Goal: Contribute content: Contribute content

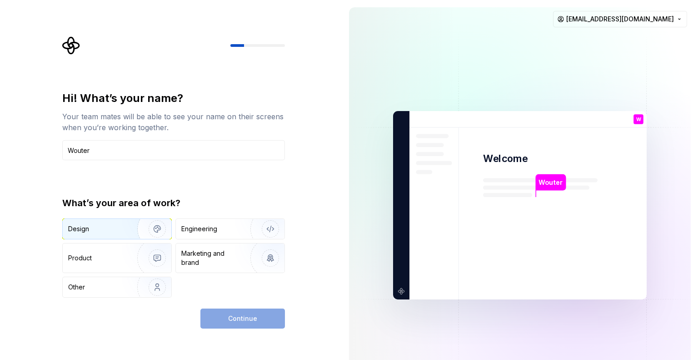
type input "Wouter"
click at [129, 227] on img "button" at bounding box center [151, 228] width 58 height 61
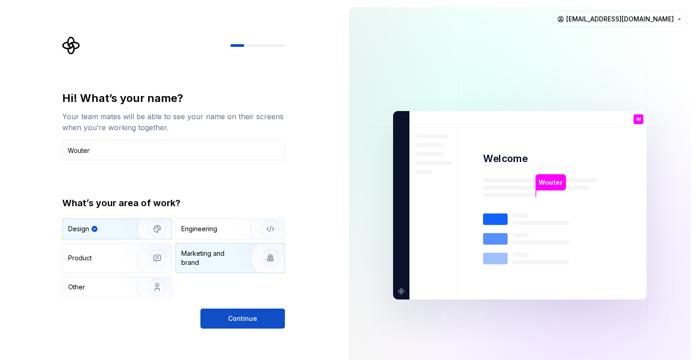
click at [183, 263] on div "Marketing and brand" at bounding box center [211, 258] width 61 height 18
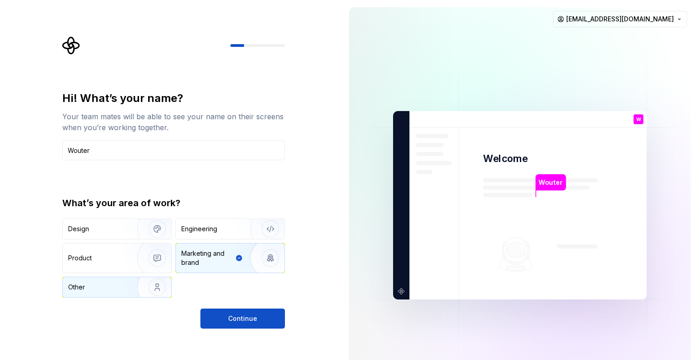
click at [149, 277] on img "button" at bounding box center [151, 286] width 58 height 61
click at [270, 300] on div "Hi! What’s your name? Your team mates will be able to see your name on their sc…" at bounding box center [173, 209] width 223 height 237
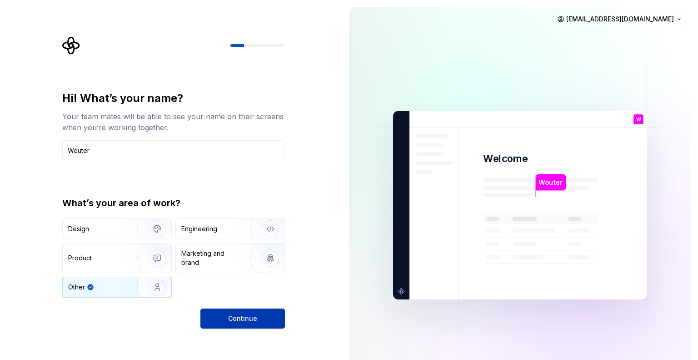
click at [267, 310] on button "Continue" at bounding box center [242, 318] width 85 height 20
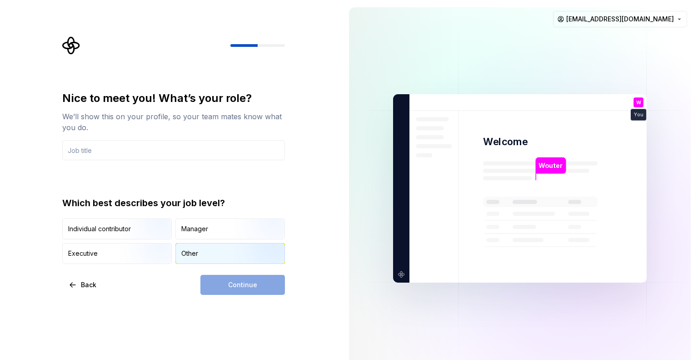
click at [218, 253] on div "Other" at bounding box center [230, 253] width 109 height 20
click at [225, 285] on div "Continue" at bounding box center [242, 285] width 85 height 20
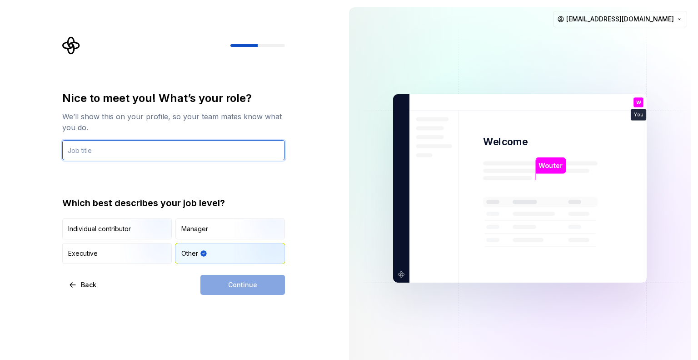
click at [167, 140] on input "text" at bounding box center [173, 150] width 223 height 20
type input "C"
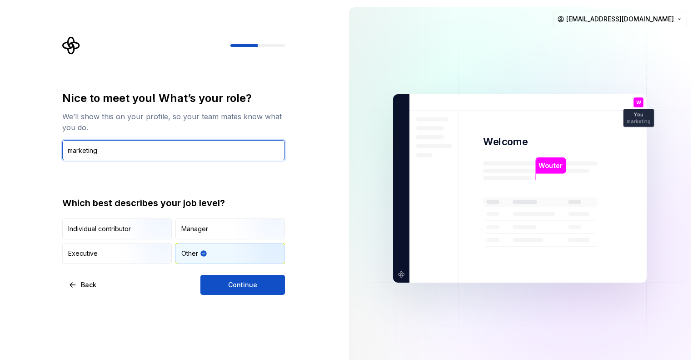
type input "marketing"
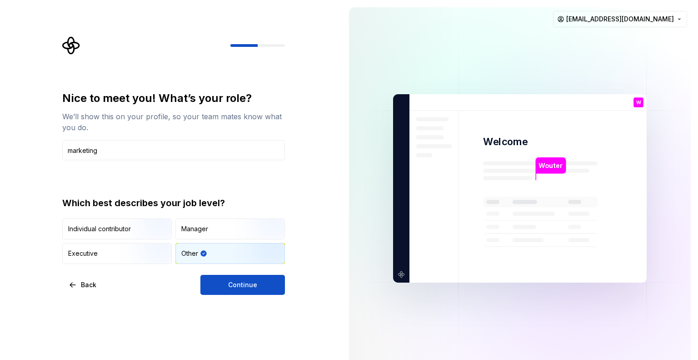
click at [226, 269] on div "Nice to meet you! What’s your role? We’ll show this on your profile, so your te…" at bounding box center [173, 193] width 223 height 204
click at [233, 283] on span "Continue" at bounding box center [242, 284] width 29 height 9
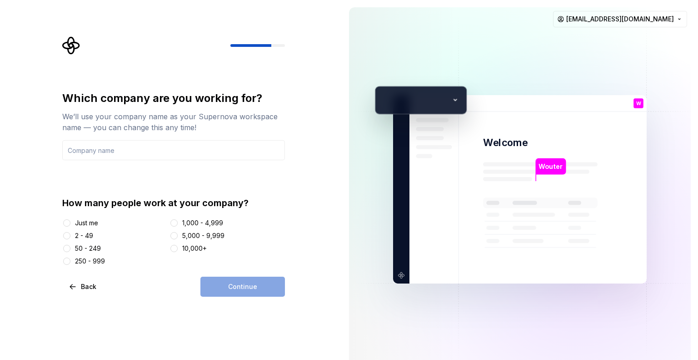
click at [82, 225] on div "Just me" at bounding box center [86, 222] width 23 height 9
click at [70, 225] on button "Just me" at bounding box center [66, 222] width 7 height 7
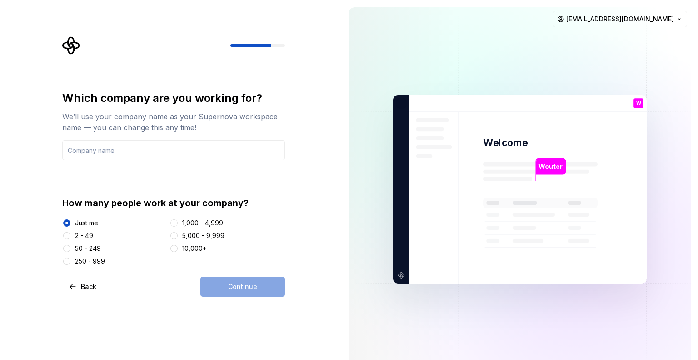
click at [276, 290] on div "Continue" at bounding box center [242, 286] width 85 height 20
click at [105, 152] on input "text" at bounding box center [173, 150] width 223 height 20
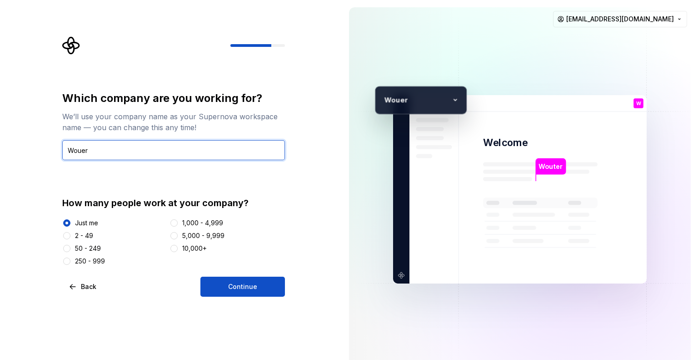
click at [79, 152] on input "Wouer" at bounding box center [173, 150] width 223 height 20
click at [82, 152] on input "Wouer" at bounding box center [173, 150] width 223 height 20
type input "Wouter"
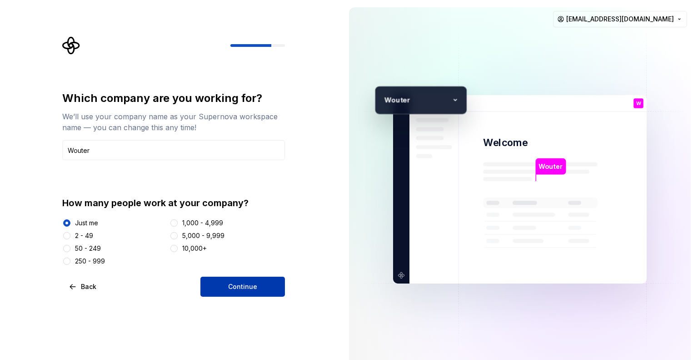
click at [267, 280] on button "Continue" at bounding box center [242, 286] width 85 height 20
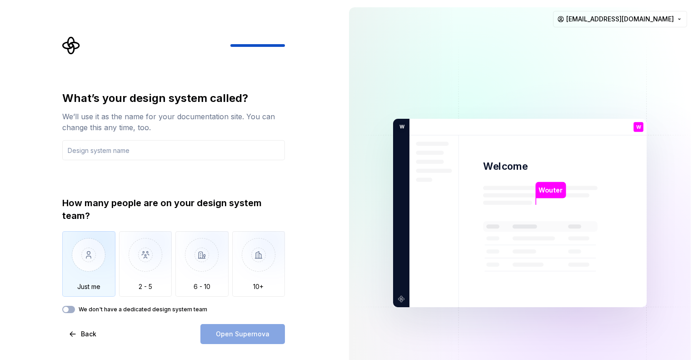
click at [100, 256] on img "button" at bounding box center [88, 261] width 53 height 61
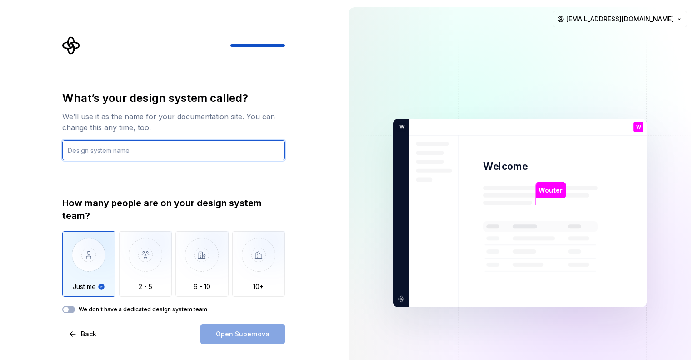
click at [124, 156] on input "text" at bounding box center [173, 150] width 223 height 20
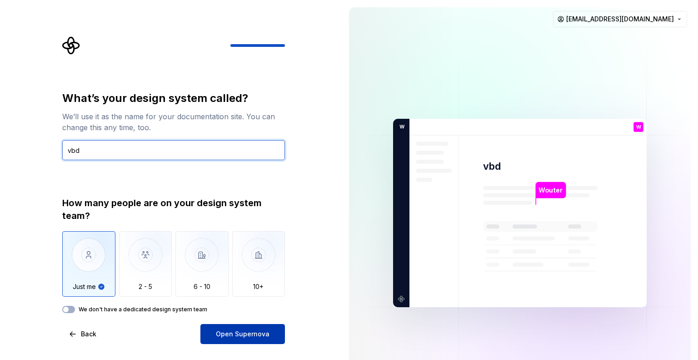
type input "vbd"
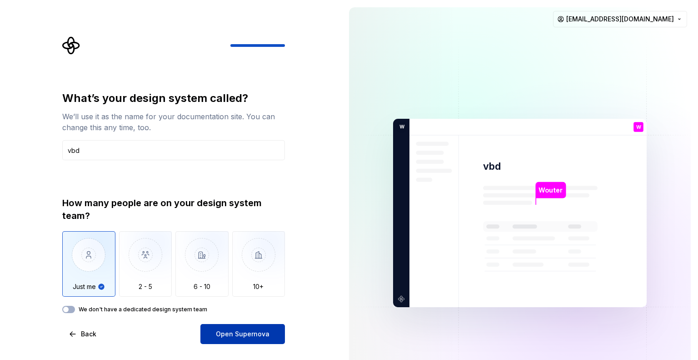
click at [225, 334] on span "Open Supernova" at bounding box center [243, 333] width 54 height 9
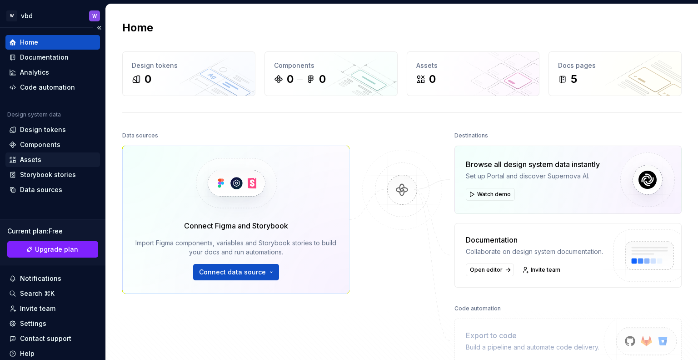
click at [40, 161] on div "Assets" at bounding box center [30, 159] width 21 height 9
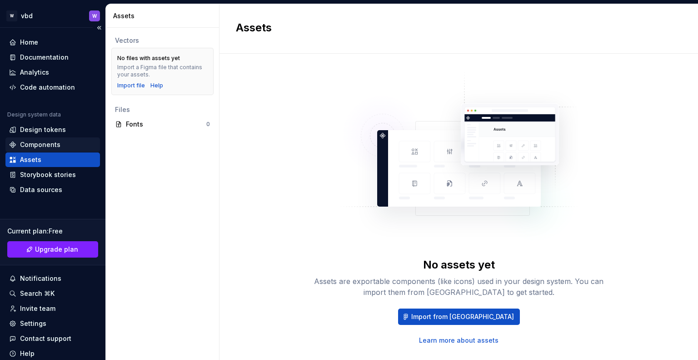
click at [44, 147] on div "Components" at bounding box center [40, 144] width 40 height 9
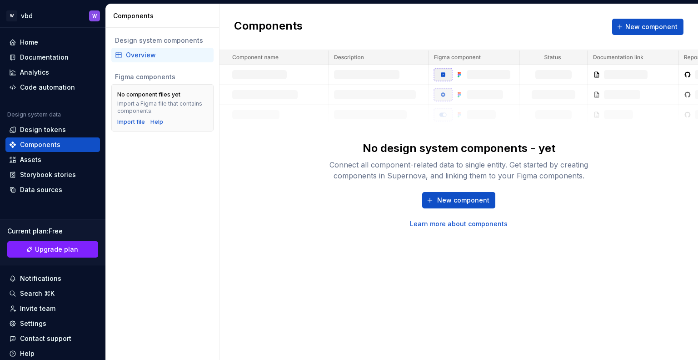
click at [473, 210] on div "New component Learn more about components" at bounding box center [459, 210] width 291 height 36
click at [476, 205] on button "New component" at bounding box center [458, 200] width 73 height 16
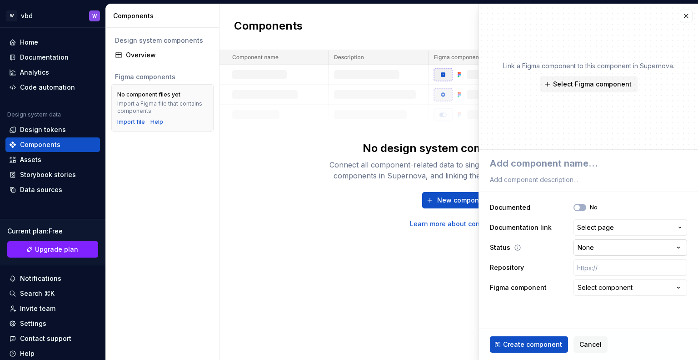
click at [630, 246] on html "**********" at bounding box center [349, 180] width 698 height 360
click at [629, 231] on html "**********" at bounding box center [349, 180] width 698 height 360
click at [629, 231] on span "Select page" at bounding box center [624, 227] width 95 height 9
click at [611, 291] on html "**********" at bounding box center [349, 180] width 698 height 360
click at [609, 289] on div "Select component" at bounding box center [605, 287] width 55 height 9
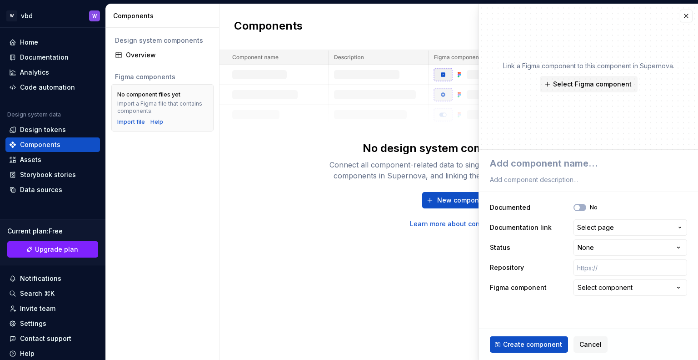
click at [387, 250] on html "**********" at bounding box center [349, 180] width 698 height 360
type textarea "*"
